Goal: Information Seeking & Learning: Learn about a topic

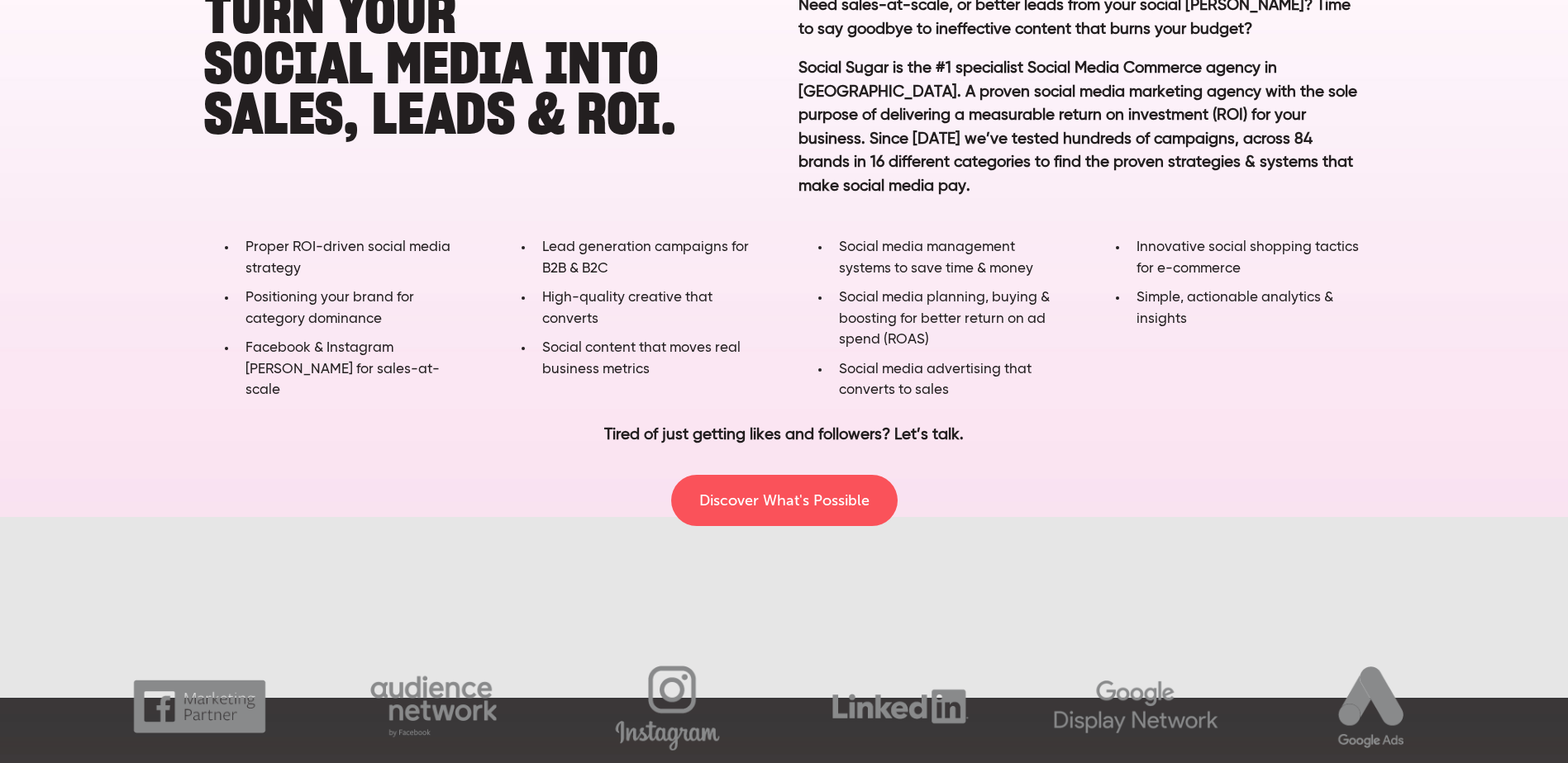
scroll to position [1322, 0]
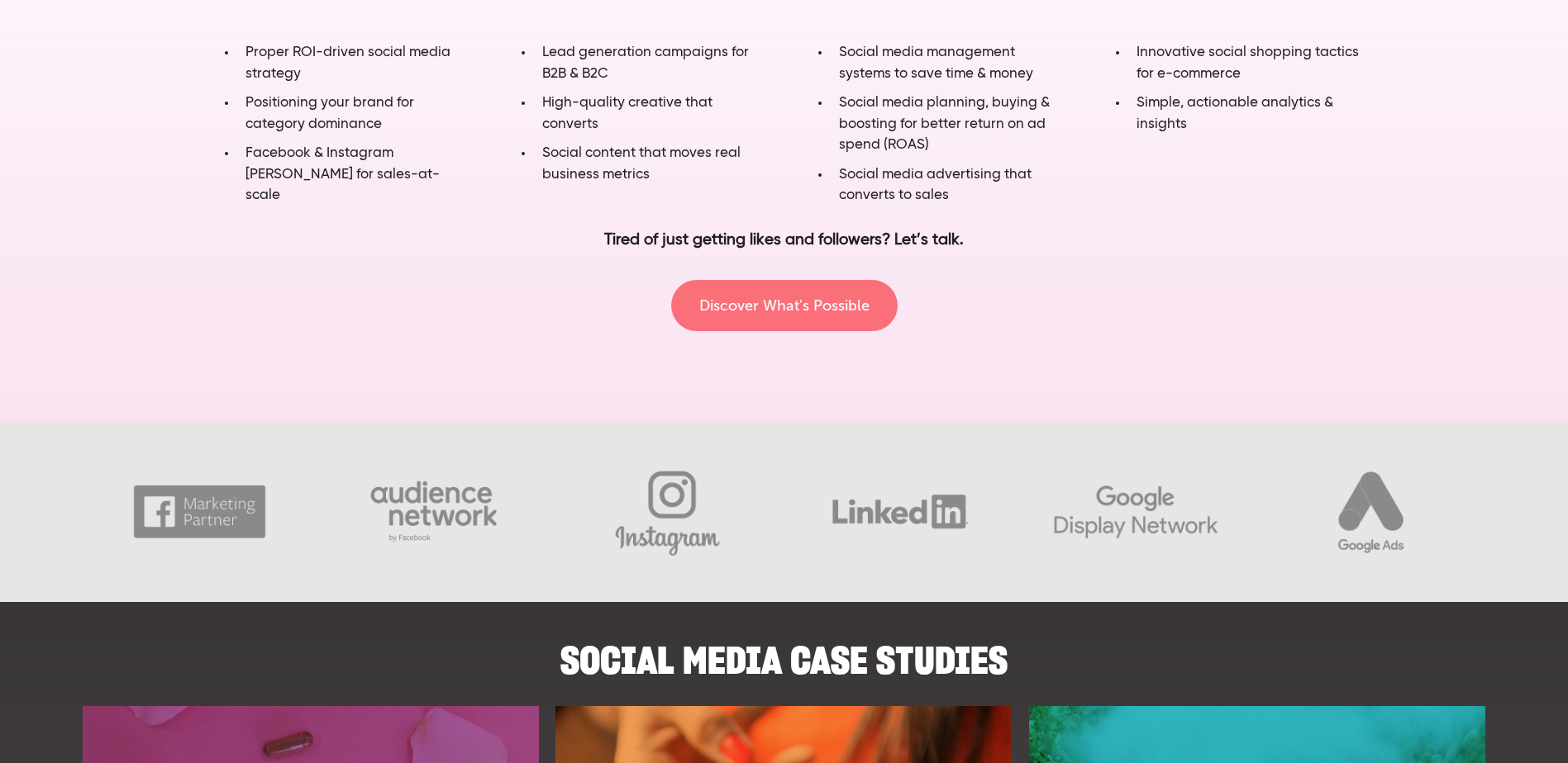
click at [784, 306] on link "Discover What's Possible" at bounding box center [784, 306] width 227 height 51
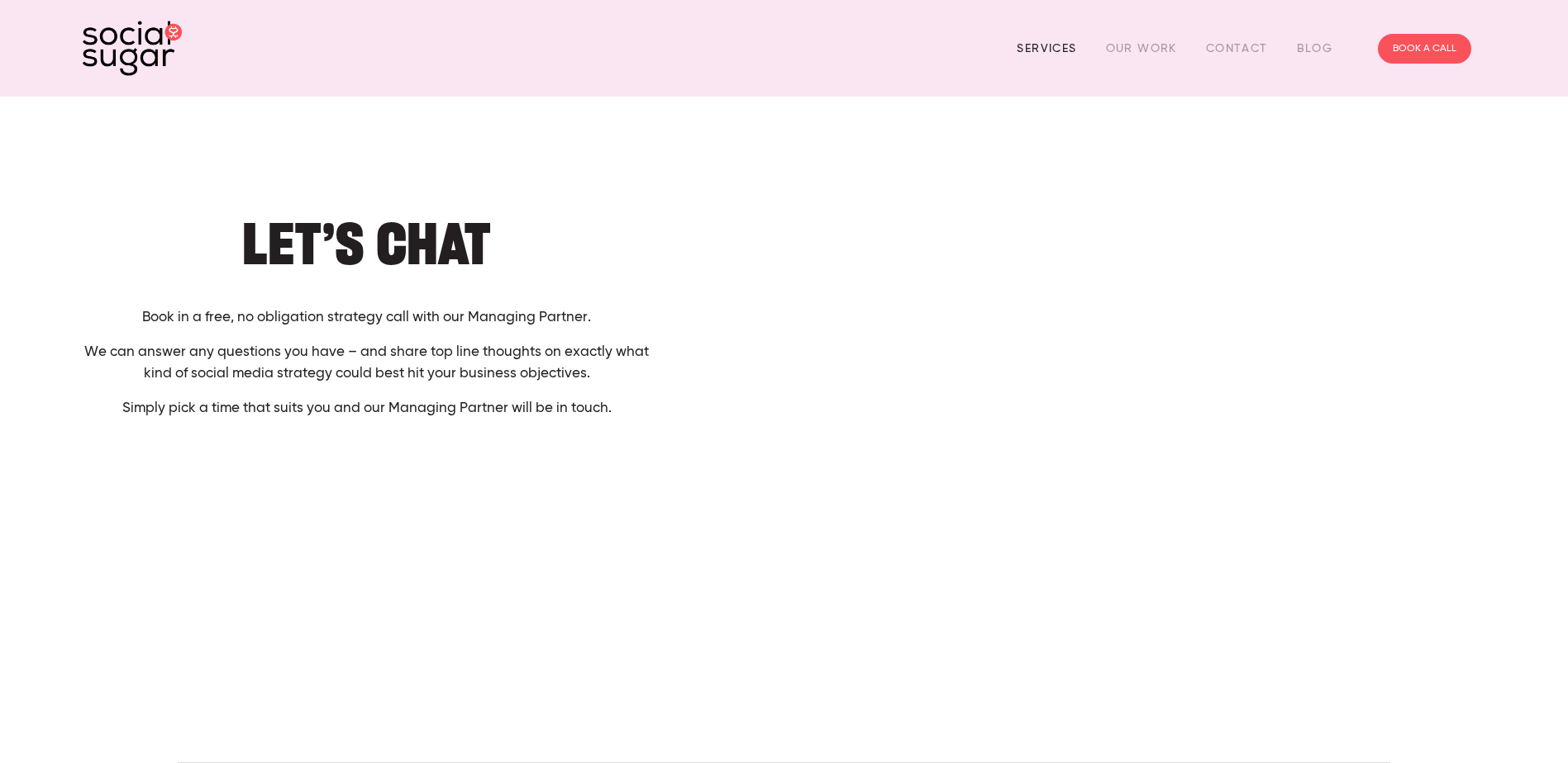
click at [1048, 53] on link "Services" at bounding box center [1046, 48] width 60 height 25
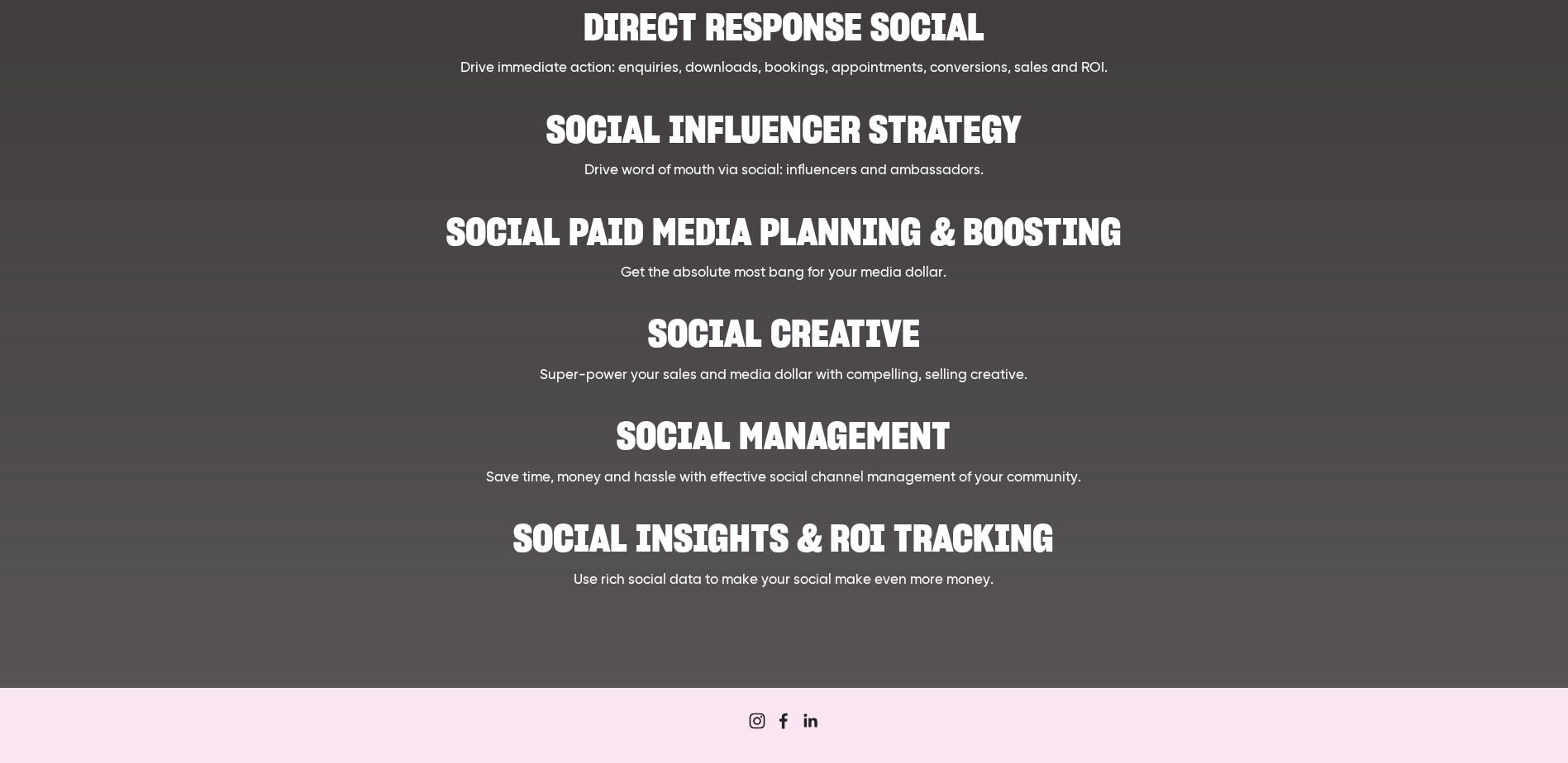
scroll to position [611, 0]
